Goal: Task Accomplishment & Management: Manage account settings

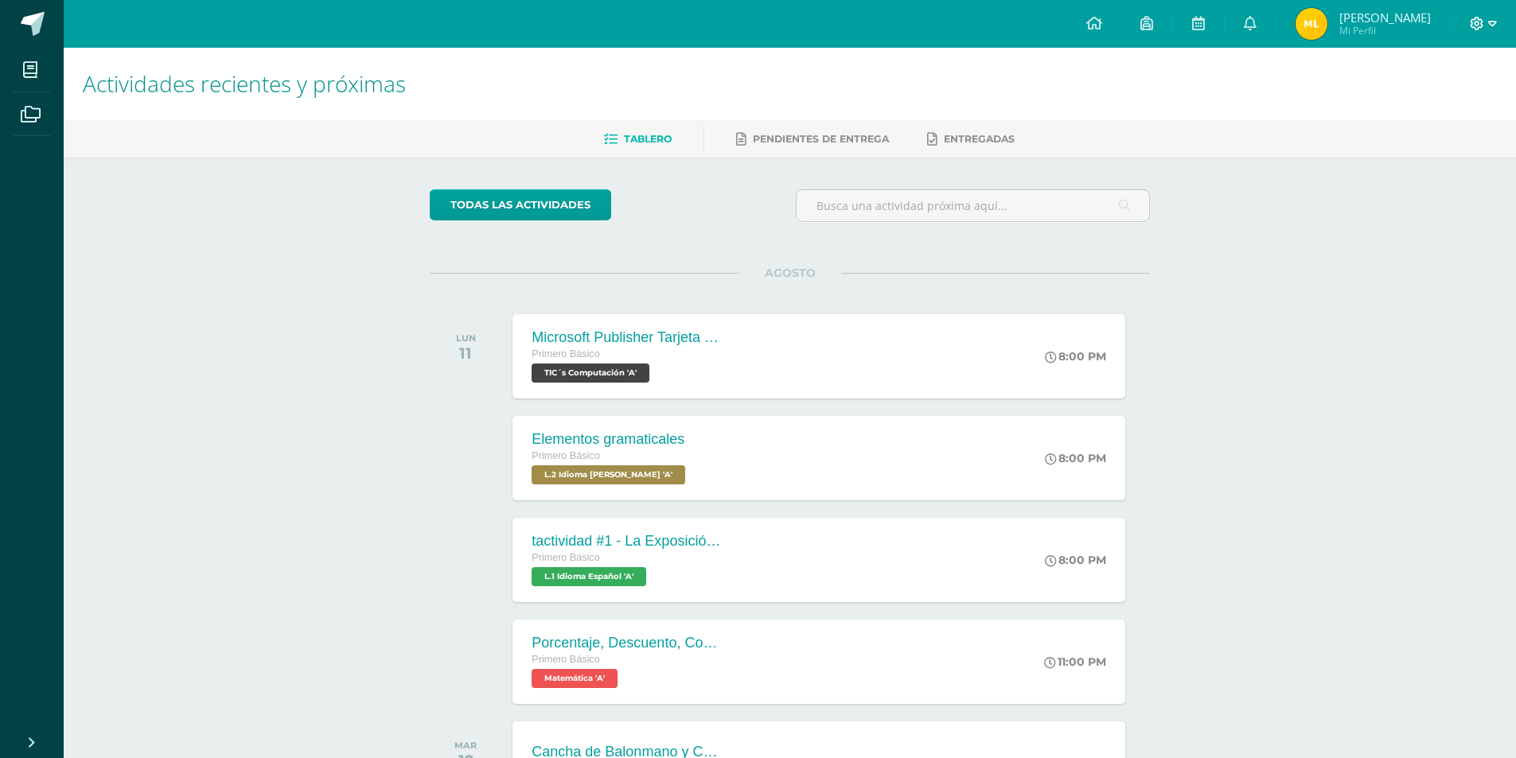
click at [1489, 27] on icon at bounding box center [1492, 24] width 9 height 14
click at [1453, 106] on span "Cerrar sesión" at bounding box center [1443, 108] width 72 height 15
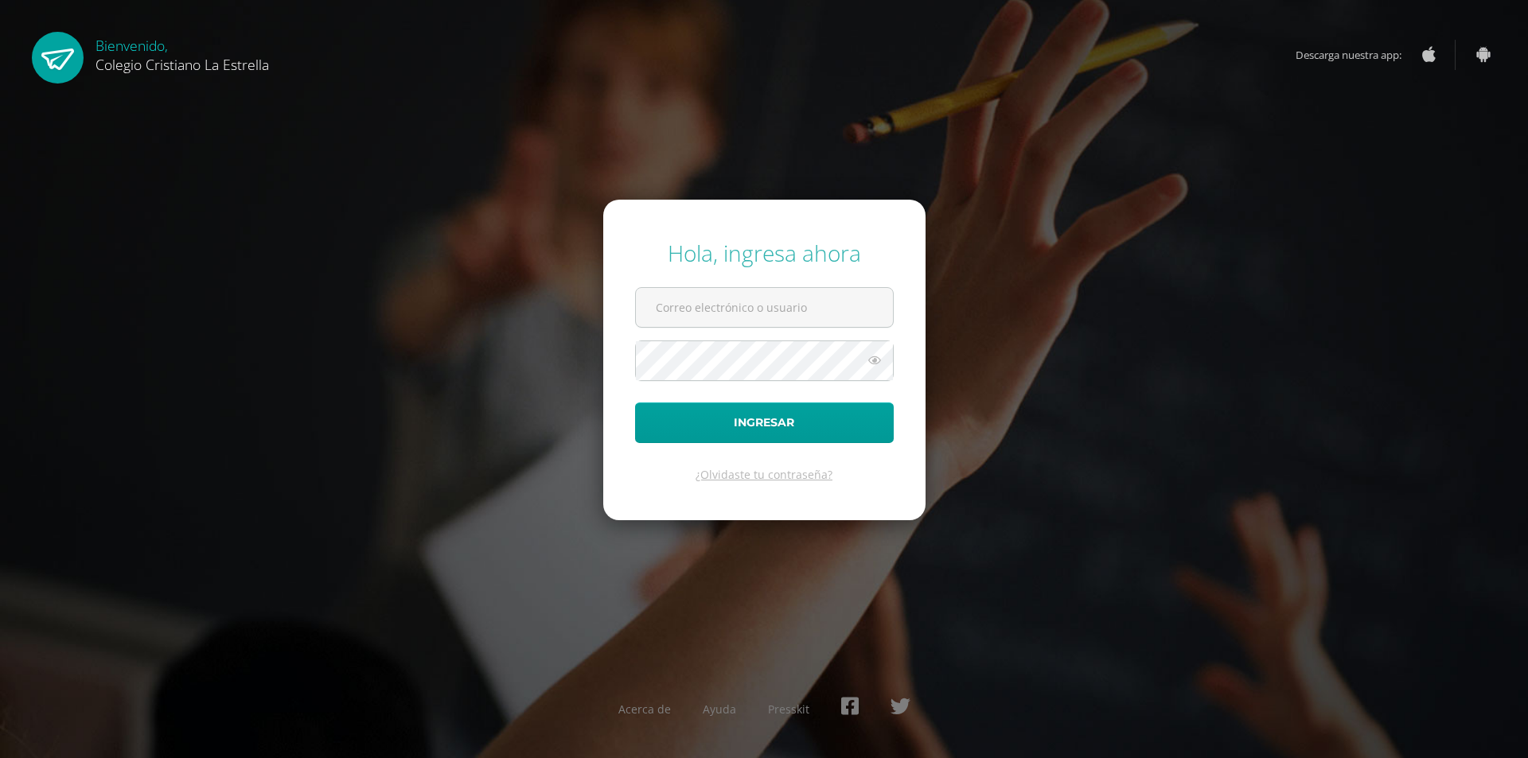
type input "[EMAIL_ADDRESS][DOMAIN_NAME]"
click at [882, 363] on icon at bounding box center [874, 360] width 21 height 19
click at [872, 360] on icon at bounding box center [873, 360] width 22 height 19
